Goal: Information Seeking & Learning: Learn about a topic

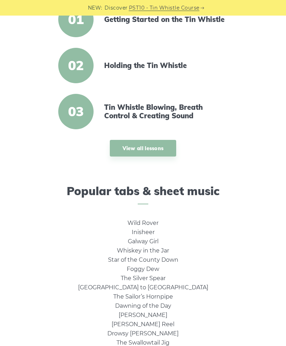
scroll to position [250, 0]
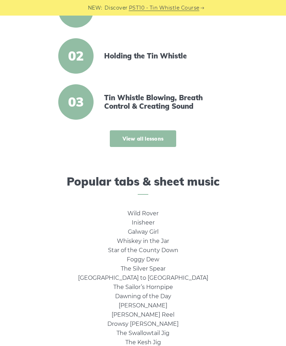
click at [123, 141] on link "View all lessons" at bounding box center [143, 138] width 67 height 17
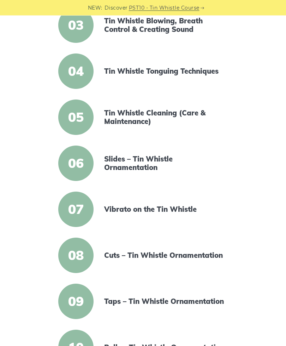
scroll to position [276, 0]
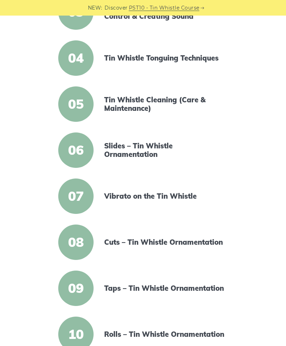
click at [89, 244] on span "08" at bounding box center [75, 241] width 35 height 35
click at [127, 240] on link "Cuts – Tin Whistle Ornamentation" at bounding box center [165, 242] width 122 height 8
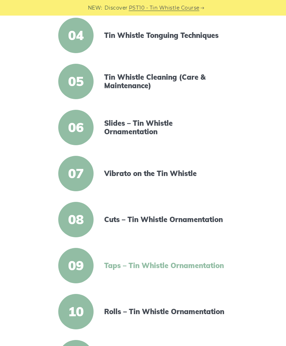
click at [115, 264] on link "Taps – Tin Whistle Ornamentation" at bounding box center [165, 265] width 122 height 8
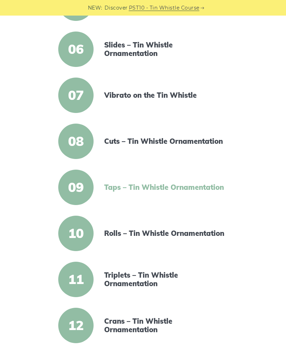
scroll to position [412, 0]
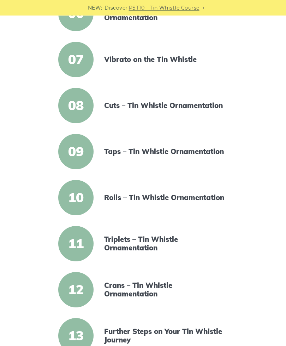
click at [98, 206] on div "10" at bounding box center [77, 197] width 44 height 35
click at [76, 202] on span "10" at bounding box center [75, 197] width 35 height 35
click at [100, 203] on article "10 Rolls – Tin Whistle Ornamentation" at bounding box center [143, 197] width 265 height 35
click at [76, 198] on span "10" at bounding box center [75, 197] width 35 height 35
click at [115, 196] on link "Rolls – Tin Whistle Ornamentation" at bounding box center [165, 197] width 122 height 8
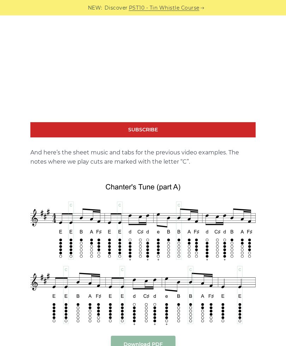
scroll to position [898, 0]
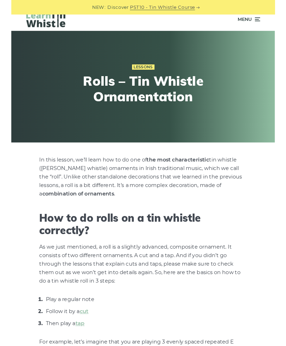
scroll to position [352, 0]
